Goal: Obtain resource: Obtain resource

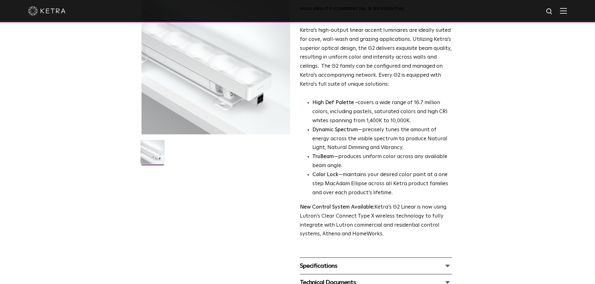
scroll to position [125, 0]
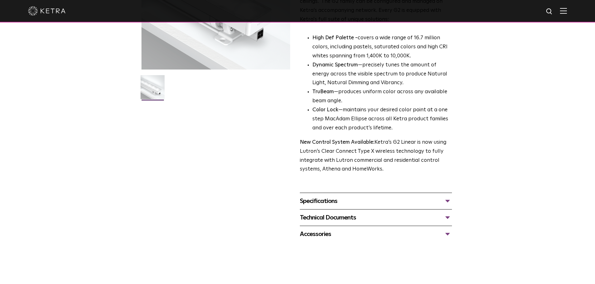
click at [339, 206] on div "Specifications" at bounding box center [376, 201] width 152 height 10
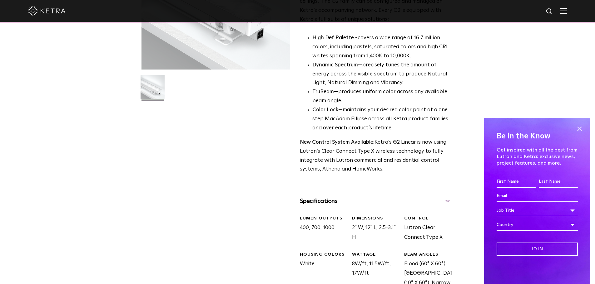
click at [343, 203] on div "Specifications" at bounding box center [376, 201] width 152 height 10
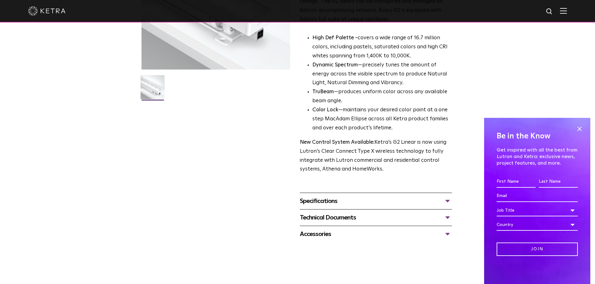
click at [344, 217] on div "Technical Documents" at bounding box center [376, 218] width 152 height 10
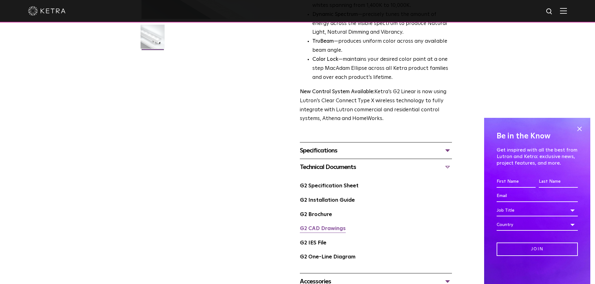
scroll to position [187, 0]
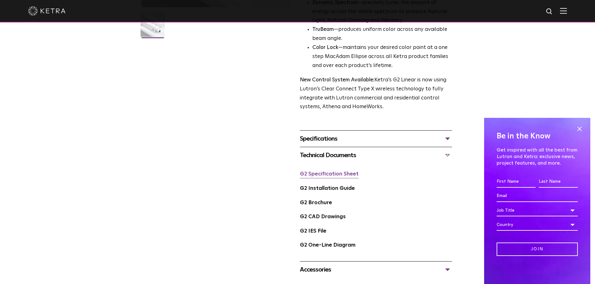
click at [344, 177] on link "G2 Specification Sheet" at bounding box center [329, 174] width 59 height 5
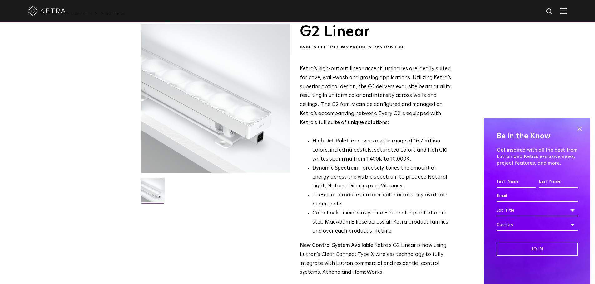
scroll to position [31, 0]
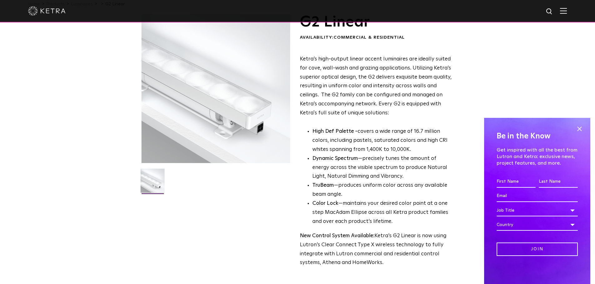
drag, startPoint x: 579, startPoint y: 128, endPoint x: 568, endPoint y: 127, distance: 10.9
click at [579, 128] on span at bounding box center [579, 128] width 9 height 9
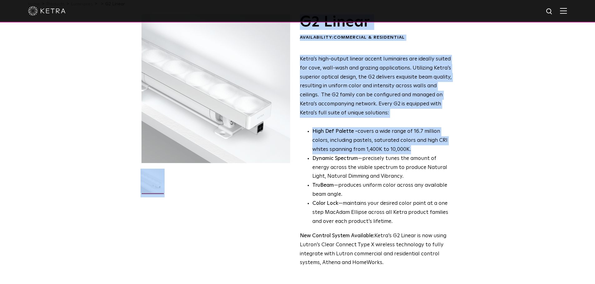
drag, startPoint x: 418, startPoint y: 149, endPoint x: 290, endPoint y: 129, distance: 129.9
click at [290, 129] on div "G2 Linear Availability: Commercial & Residential Ketra’s high-output linear acc…" at bounding box center [297, 224] width 312 height 420
click at [312, 139] on p "High Def Palette - covers a wide range of 16.7 million colors, including pastel…" at bounding box center [382, 140] width 140 height 27
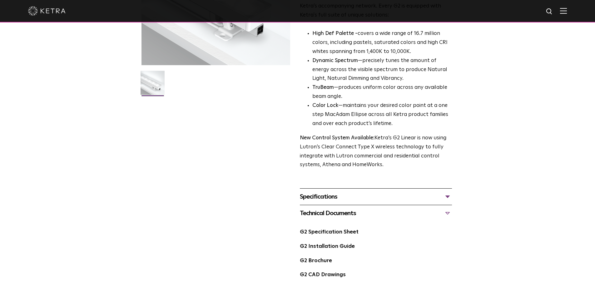
scroll to position [187, 0]
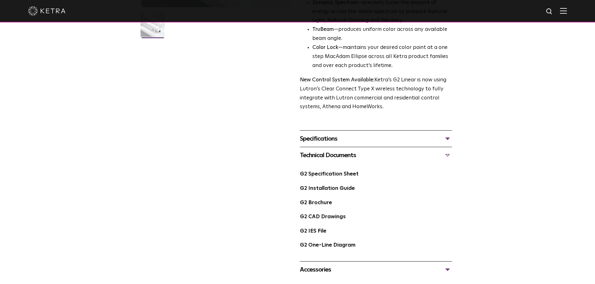
click at [451, 153] on div "Technical Documents" at bounding box center [376, 156] width 152 height 10
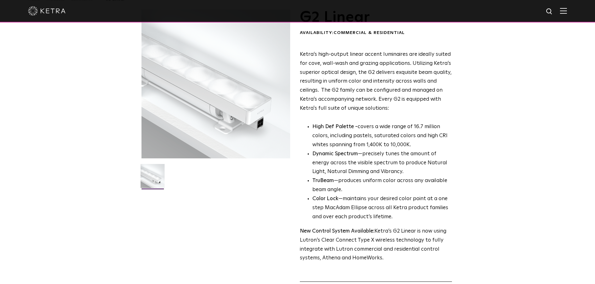
scroll to position [31, 0]
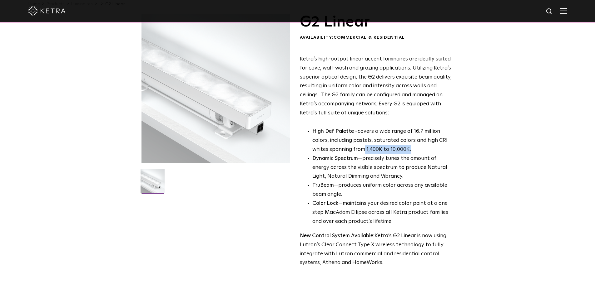
drag, startPoint x: 384, startPoint y: 152, endPoint x: 364, endPoint y: 151, distance: 19.4
click at [364, 151] on p "High Def Palette - covers a wide range of 16.7 million colors, including pastel…" at bounding box center [382, 140] width 140 height 27
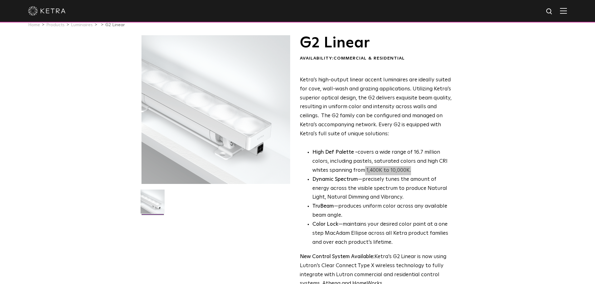
scroll to position [0, 0]
